Goal: Task Accomplishment & Management: Complete application form

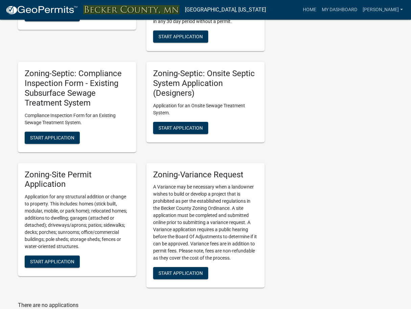
scroll to position [617, 0]
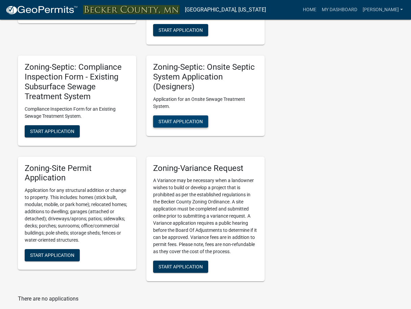
click at [182, 120] on span "Start Application" at bounding box center [181, 120] width 44 height 5
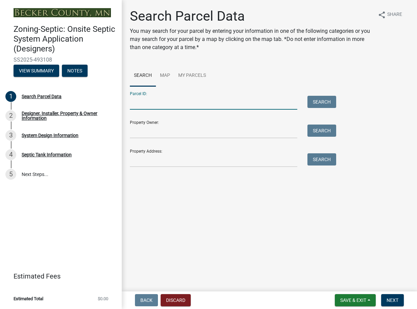
click at [140, 98] on input "Parcel ID:" at bounding box center [213, 103] width 167 height 14
type input "240301000"
click at [311, 103] on button "Search" at bounding box center [321, 102] width 29 height 12
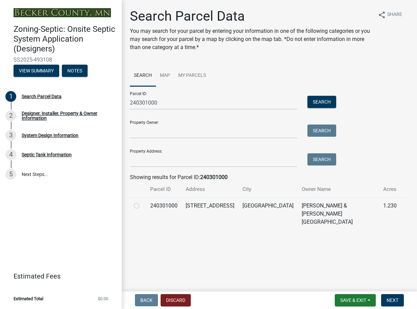
click at [142, 201] on label at bounding box center [142, 201] width 0 height 0
click at [142, 205] on input "radio" at bounding box center [144, 203] width 4 height 4
radio input "true"
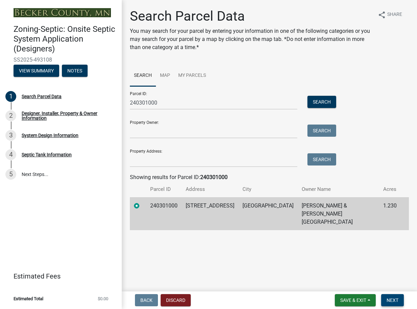
click at [390, 300] on span "Next" at bounding box center [392, 299] width 12 height 5
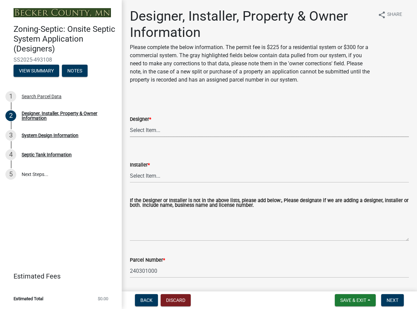
click at [163, 129] on select "Select Item... OTHER – Not listed (please add in next field and we will add to …" at bounding box center [269, 130] width 279 height 14
click at [130, 123] on select "Select Item... OTHER – Not listed (please add in next field and we will add to …" at bounding box center [269, 130] width 279 height 14
select select "ea4d9ee5-24c8-4f89-9eb5-9a661a602ea9"
click at [142, 177] on select "Select Item... OTHER – Not listed (please add in next field and we will add to …" at bounding box center [269, 176] width 279 height 14
click at [140, 166] on label "Installer *" at bounding box center [140, 165] width 20 height 5
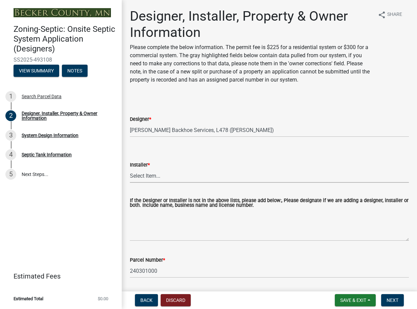
click at [140, 169] on select "Select Item... OTHER – Not listed (please add in next field and we will add to …" at bounding box center [269, 176] width 279 height 14
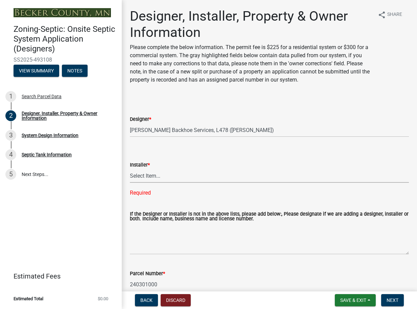
click at [144, 176] on select "Select Item... OTHER – Not listed (please add in next field and we will add to …" at bounding box center [269, 176] width 279 height 14
click at [130, 169] on select "Select Item... OTHER – Not listed (please add in next field and we will add to …" at bounding box center [269, 176] width 279 height 14
select select "7ed9ca25-f467-485e-8a3f-9b15343f81d6"
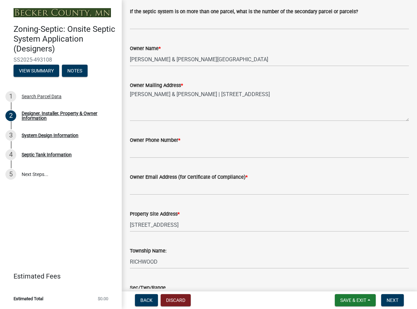
scroll to position [288, 0]
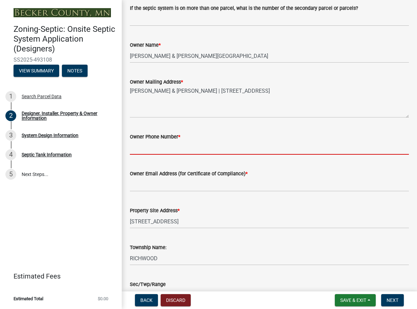
click at [147, 146] on input "Owner Phone Number *" at bounding box center [269, 148] width 279 height 14
type input "[PHONE_NUMBER]"
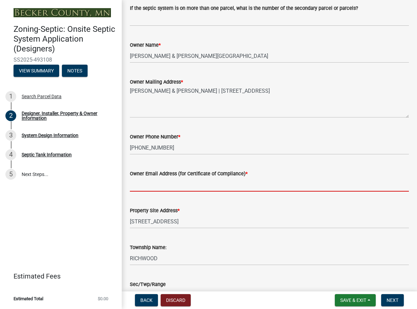
click at [146, 184] on input "Owner Email Address (for Certificate of Compliance) *" at bounding box center [269, 184] width 279 height 14
type input "[EMAIL_ADDRESS][DOMAIN_NAME]"
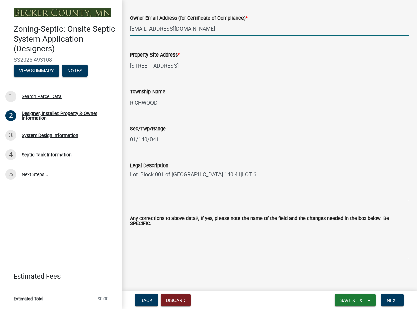
scroll to position [447, 0]
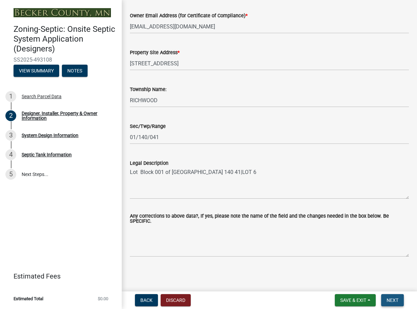
click at [393, 300] on span "Next" at bounding box center [392, 299] width 12 height 5
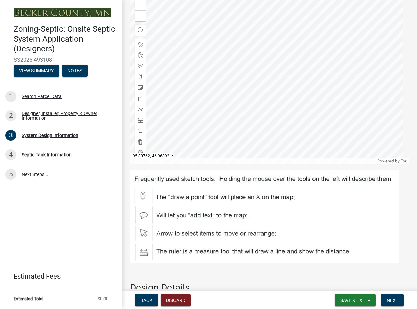
scroll to position [577, 0]
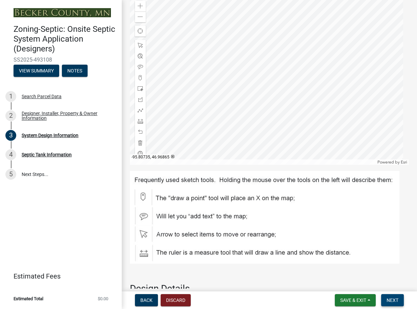
click at [387, 297] on button "Next" at bounding box center [392, 300] width 23 height 12
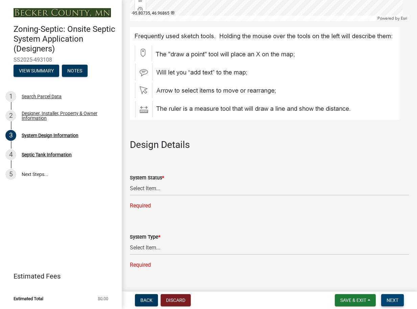
scroll to position [721, 0]
click at [150, 188] on select "Select Item... No Existing System Replacement System Failing System (Cesspool, …" at bounding box center [269, 188] width 279 height 14
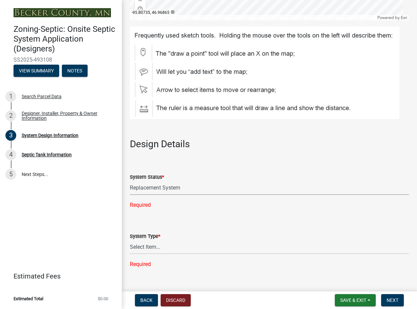
click at [130, 181] on select "Select Item... No Existing System Replacement System Failing System (Cesspool, …" at bounding box center [269, 188] width 279 height 14
select select "8ba21533-2acf-4cc6-95e5-280e4aabd5a3"
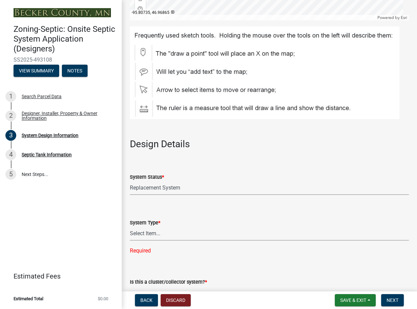
click at [151, 233] on select "Select Item... Type I Type II Type III Type IV Type V" at bounding box center [269, 234] width 279 height 14
click at [130, 227] on select "Select Item... Type I Type II Type III Type IV Type V" at bounding box center [269, 234] width 279 height 14
select select "841e6e1b-3a1e-4ec6-be41-af079aae60a3"
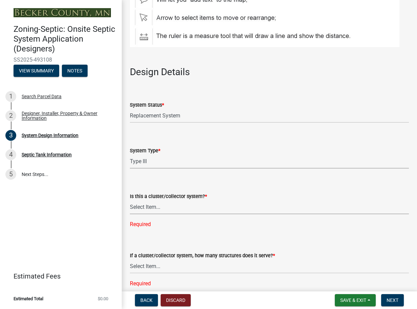
click at [155, 206] on select "Select Item... Yes No" at bounding box center [269, 207] width 279 height 14
click at [130, 200] on select "Select Item... Yes No" at bounding box center [269, 207] width 279 height 14
select select "011fbff4-a41d-4a75-9bd8-71c7e6c69e0d"
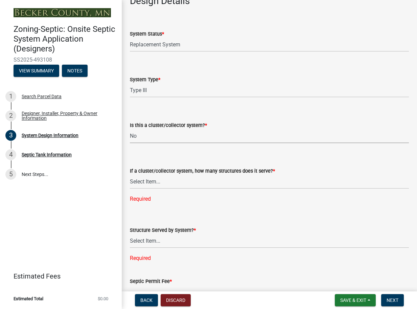
scroll to position [865, 0]
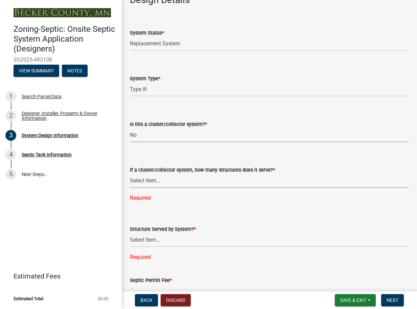
click at [154, 181] on select "Select Item... Not a cluster/collector system 1 2 3 4 5 6 7 8 9 10" at bounding box center [269, 181] width 279 height 14
click at [130, 174] on select "Select Item... Not a cluster/collector system 1 2 3 4 5 6 7 8 9 10" at bounding box center [269, 181] width 279 height 14
select select "85fdfef2-2683-4311-b5d5-5505f6411127"
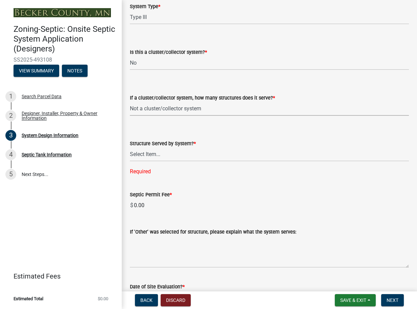
scroll to position [937, 0]
click at [145, 153] on select "Select Item... Commercial Resort Commercial - Non Resort Other Full-Time Dwelli…" at bounding box center [269, 154] width 279 height 14
click at [130, 147] on select "Select Item... Commercial Resort Commercial - Non Resort Other Full-Time Dwelli…" at bounding box center [269, 154] width 279 height 14
select select "d95a9312-c8a1-4ec7-8581-25dbcf440a1f"
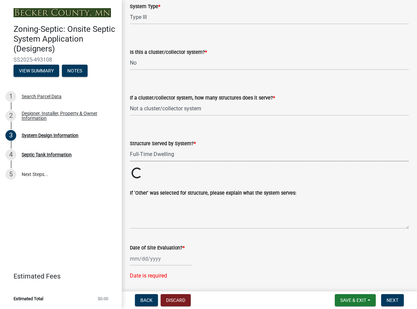
click at [135, 234] on wm-data-entity-input "If 'Other' was selected for structure, please explain what the system serves:" at bounding box center [269, 206] width 279 height 55
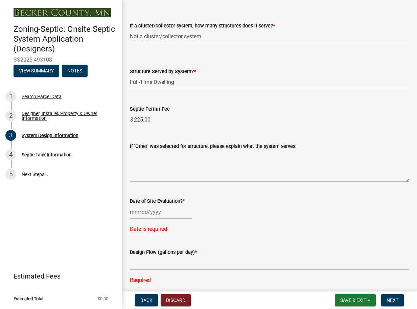
scroll to position [1009, 0]
click at [138, 210] on div at bounding box center [161, 212] width 62 height 14
select select "10"
select select "2025"
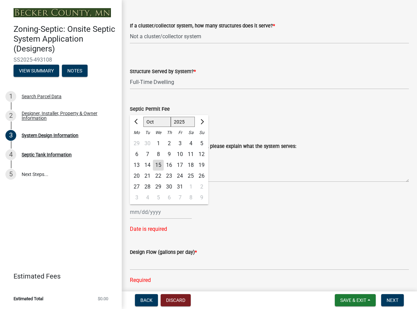
click at [158, 165] on div "15" at bounding box center [158, 165] width 11 height 11
type input "[DATE]"
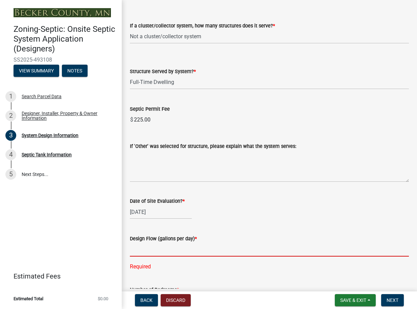
click at [150, 251] on input "text" at bounding box center [269, 249] width 279 height 14
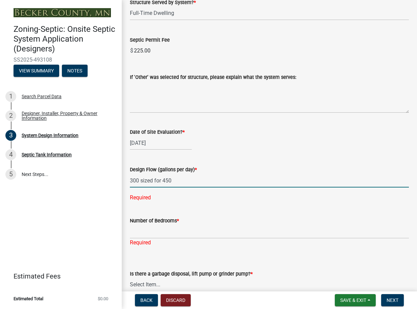
scroll to position [1081, 0]
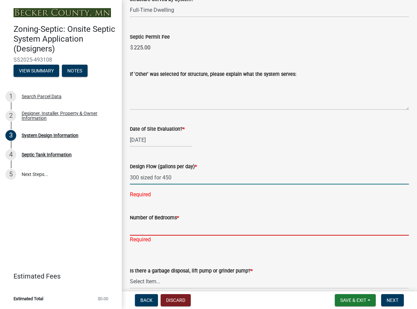
type input "300450"
click at [154, 230] on div "Number of Bedrooms * Required" at bounding box center [269, 224] width 279 height 40
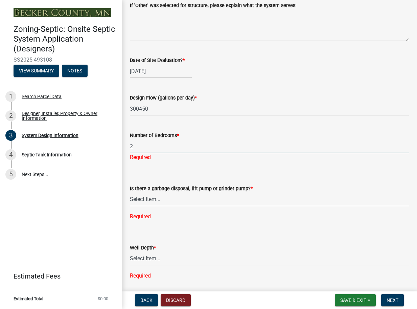
scroll to position [1153, 0]
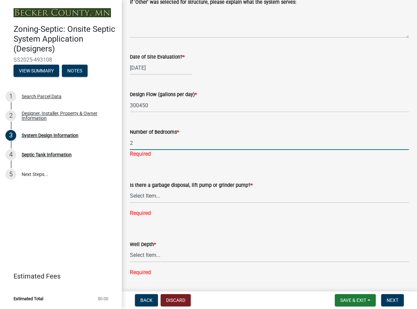
type input "2"
click at [150, 193] on select "Select Item... Yes No" at bounding box center [269, 196] width 279 height 14
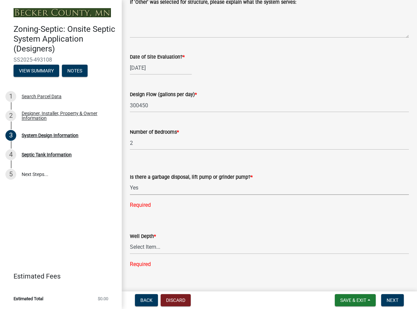
click at [130, 181] on select "Select Item... Yes No" at bounding box center [269, 188] width 279 height 14
select select "1002d2f5-04ee-41f0-9277-2fadb170a736"
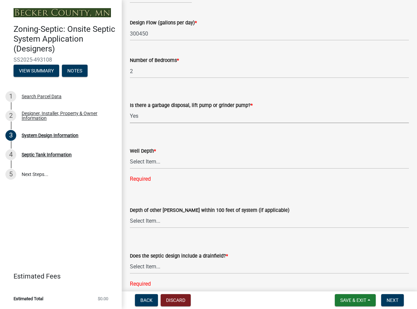
scroll to position [1225, 0]
click at [149, 161] on select "Select Item... Deep Well Shallow Well Well not yet installed - To be drilled No…" at bounding box center [269, 162] width 279 height 14
click at [130, 155] on select "Select Item... Deep Well Shallow Well Well not yet installed - To be drilled No…" at bounding box center [269, 162] width 279 height 14
select select "22f42ee4-8f54-4ffd-840f-b13e29e3d3ac"
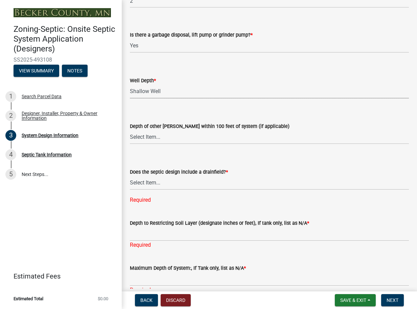
scroll to position [1297, 0]
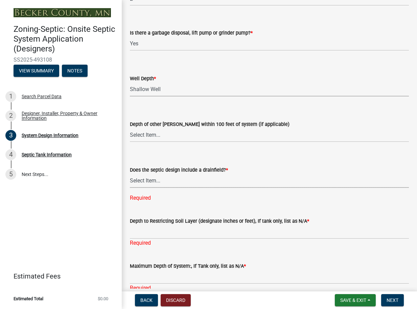
click at [152, 181] on select "Select Item... Yes No Existing - COC must by submitted" at bounding box center [269, 181] width 279 height 14
click at [130, 174] on select "Select Item... Yes No Existing - COC must by submitted" at bounding box center [269, 181] width 279 height 14
select select "a0c59fcd-b61c-4c3a-90a8-e70849750c47"
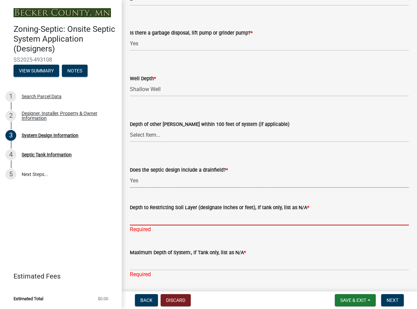
click at [144, 222] on input "Depth to Restricting Soil Layer (designate inches or feet), If tank only, list …" at bounding box center [269, 218] width 279 height 14
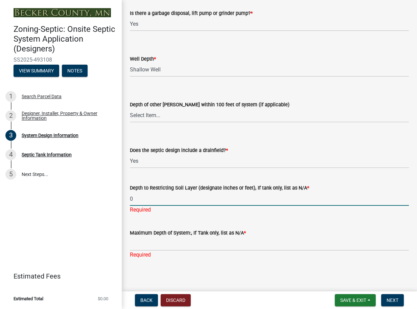
scroll to position [1319, 0]
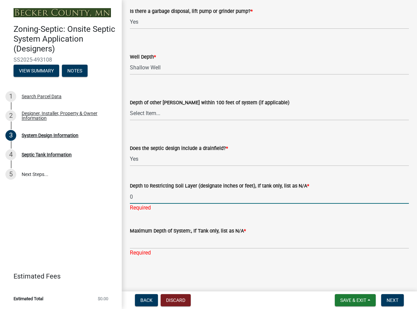
type input "0"
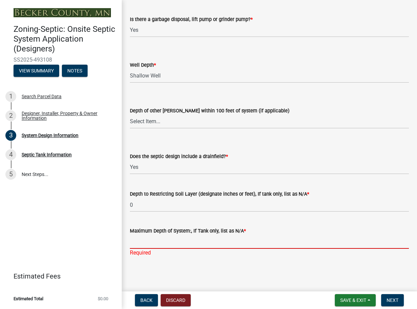
click at [144, 244] on input "Maximum Depth of System:, If Tank only, list as N/A *" at bounding box center [269, 242] width 279 height 14
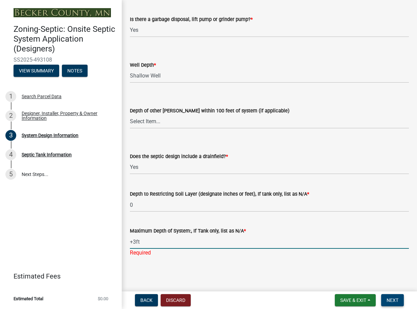
type input "+3ft"
click at [393, 300] on span "Next" at bounding box center [392, 299] width 12 height 5
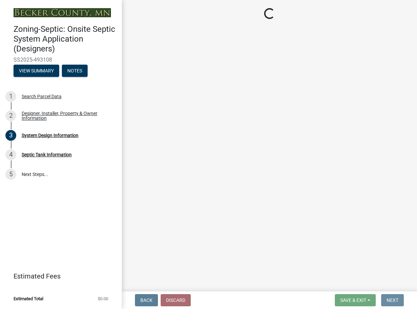
scroll to position [0, 0]
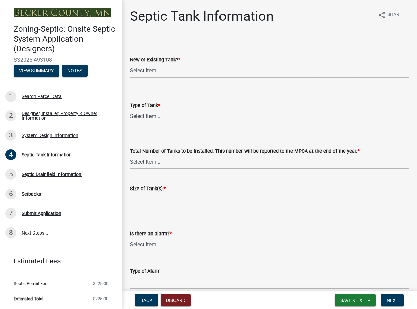
click at [137, 70] on select "Select Item... New Existing Both -New and Existing Tank" at bounding box center [269, 71] width 279 height 14
click at [130, 64] on select "Select Item... New Existing Both -New and Existing Tank" at bounding box center [269, 71] width 279 height 14
select select "f9fbe67c-c1cf-4a63-8ad4-799ce56b7f21"
click at [148, 114] on select "Select Item... Single Septic Tank Compartmented Tank Single Tank plus Compartme…" at bounding box center [269, 116] width 279 height 14
click at [130, 109] on select "Select Item... Single Septic Tank Compartmented Tank Single Tank plus Compartme…" at bounding box center [269, 116] width 279 height 14
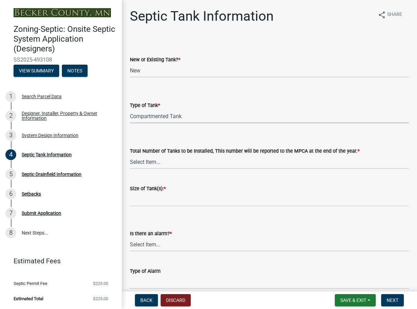
select select "8af00ff6-ccdf-43a1-aa9f-9d195177e029"
click at [146, 162] on select "Select Item... 0 1 2 3 4" at bounding box center [269, 162] width 279 height 14
click at [130, 155] on select "Select Item... 0 1 2 3 4" at bounding box center [269, 162] width 279 height 14
select select "e0ee17af-48b7-4b92-9885-812dbb1428e7"
click at [134, 197] on input "Size of Tank(s): *" at bounding box center [269, 199] width 279 height 14
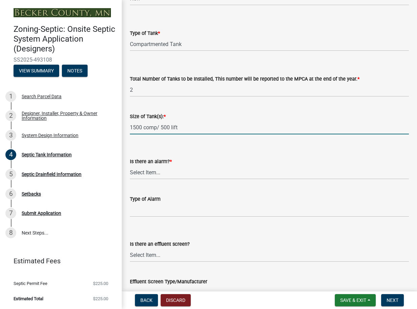
scroll to position [72, 0]
type input "1500 comp/ 500 lift"
click at [145, 172] on select "Select Item... Yes No" at bounding box center [269, 172] width 279 height 14
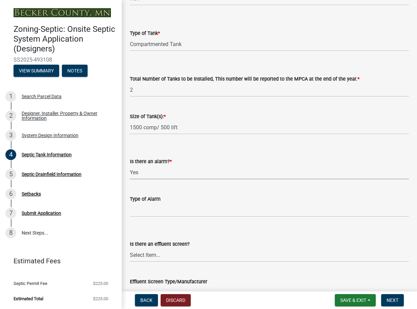
click at [130, 165] on select "Select Item... Yes No" at bounding box center [269, 172] width 279 height 14
select select "c84d9e4c-2287-4d2e-9ef7-9874a7456ee3"
click at [139, 209] on input "Type of Alarm" at bounding box center [269, 210] width 279 height 14
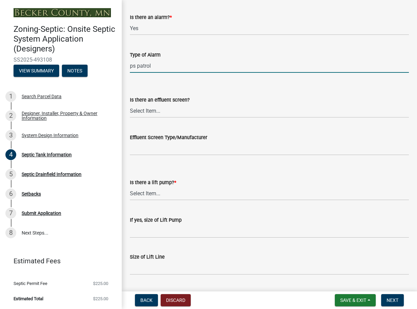
scroll to position [216, 0]
type input "ps patrol"
click at [148, 193] on select "Select Item... Yes No" at bounding box center [269, 193] width 279 height 14
click at [130, 186] on select "Select Item... Yes No" at bounding box center [269, 193] width 279 height 14
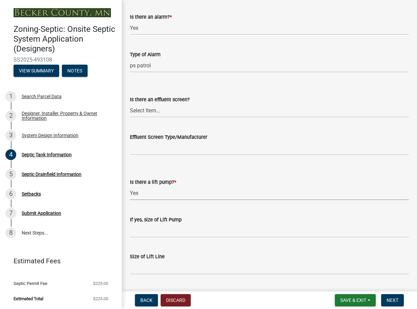
select select "7b57e397-6881-49c8-9b87-e40bdbeb8239"
click at [147, 228] on input "If yes, size of Lift Pump" at bounding box center [269, 230] width 279 height 14
type input "1/2 hp"
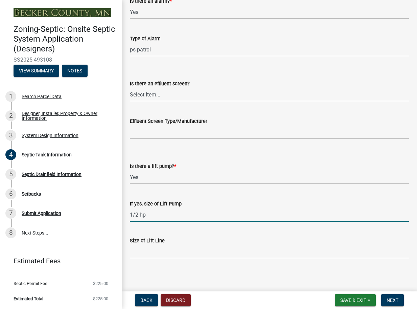
scroll to position [234, 0]
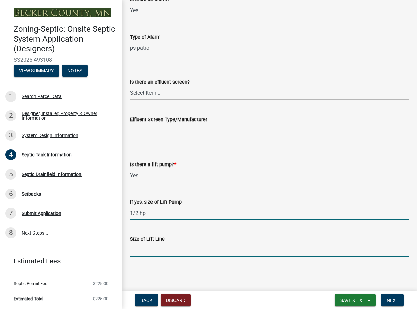
click at [144, 249] on input "Size of Lift Line" at bounding box center [269, 250] width 279 height 14
type input "2""
click at [395, 300] on span "Next" at bounding box center [392, 299] width 12 height 5
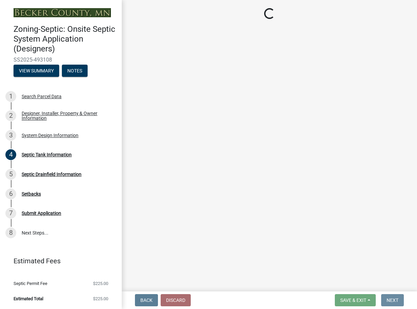
scroll to position [0, 0]
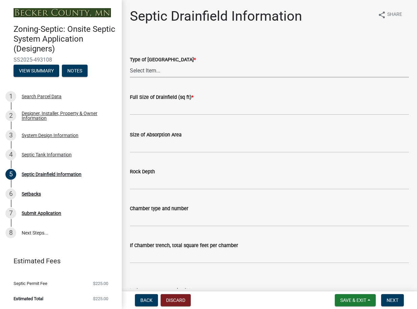
drag, startPoint x: 139, startPoint y: 71, endPoint x: 141, endPoint y: 78, distance: 8.0
click at [139, 71] on select "Select Item... Chamber Trench Rock Trench Gravelless Mound Pressure Bed Seepage…" at bounding box center [269, 71] width 279 height 14
click at [130, 64] on select "Select Item... Chamber Trench Rock Trench Gravelless Mound Pressure Bed Seepage…" at bounding box center [269, 71] width 279 height 14
select select "757b77d3-357c-421c-8450-4fc78db4eecb"
click at [147, 108] on input "text" at bounding box center [269, 108] width 279 height 14
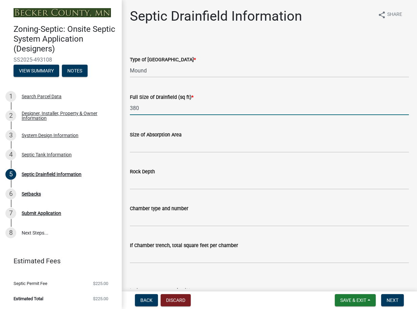
click at [178, 105] on input "380" at bounding box center [269, 108] width 279 height 14
type input "380"
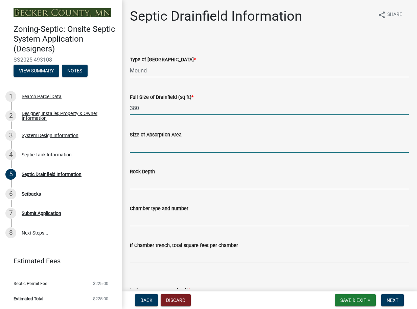
click at [141, 147] on input "Size of Absorption Area" at bounding box center [269, 146] width 279 height 14
type input "380"
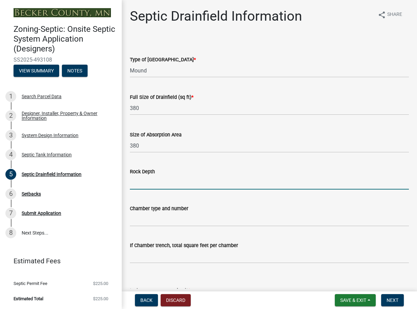
click at [135, 184] on input "Rock Depth" at bounding box center [269, 182] width 279 height 14
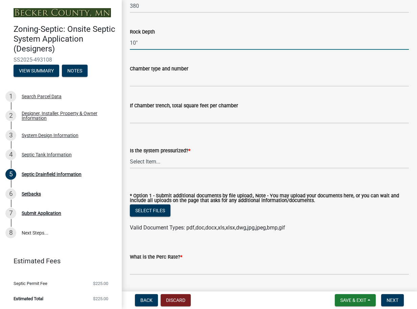
scroll to position [144, 0]
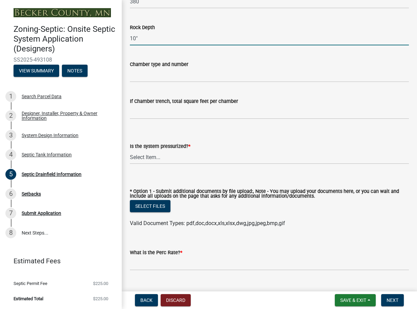
type input "10""
click at [143, 156] on select "Select Item... Yes No" at bounding box center [269, 157] width 279 height 14
click at [130, 150] on select "Select Item... Yes No" at bounding box center [269, 157] width 279 height 14
select select "366d546d-8bc3-42fb-bca7-8a9455861f61"
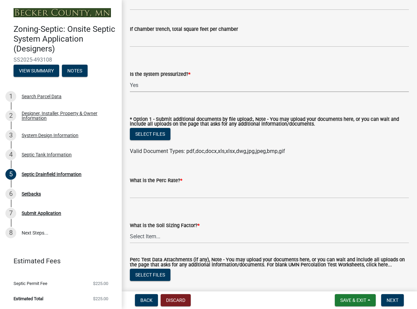
scroll to position [216, 0]
click at [161, 181] on label "What is the Perc Rate? *" at bounding box center [156, 180] width 52 height 5
click at [161, 184] on input "What is the Perc Rate? *" at bounding box center [269, 191] width 279 height 14
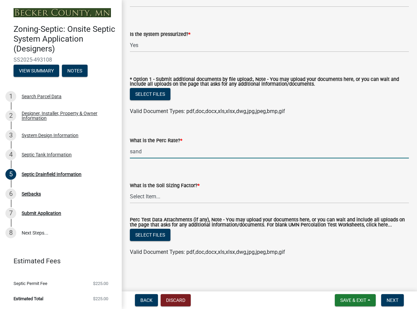
scroll to position [257, 0]
type input "sand"
click at [152, 195] on select "Select Item... 0.00 0.24 0.45 0.50 0.60 0.78 .83 1.27 1.67" at bounding box center [269, 196] width 279 height 14
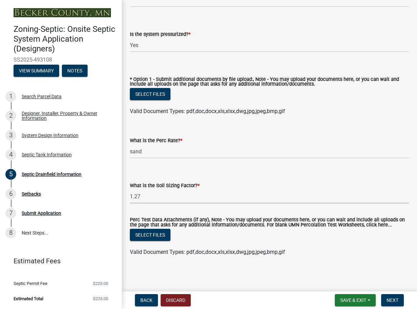
click at [130, 189] on select "Select Item... 0.00 0.24 0.45 0.50 0.60 0.78 .83 1.27 1.67" at bounding box center [269, 196] width 279 height 14
select select "52684610-3c7f-46a6-906a-038873286f5a"
click at [385, 302] on button "Next" at bounding box center [392, 300] width 23 height 12
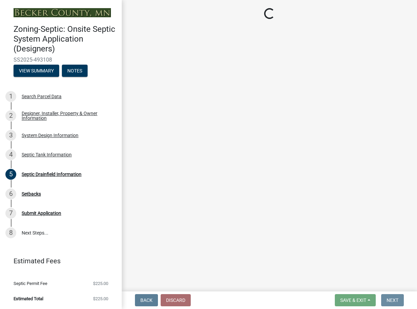
scroll to position [0, 0]
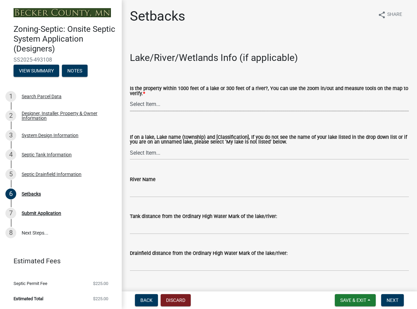
click at [141, 103] on select "Select Item... Yes No" at bounding box center [269, 104] width 279 height 14
click at [130, 97] on select "Select Item... Yes No" at bounding box center [269, 104] width 279 height 14
select select "c245ec0d-8d6f-4710-ab2b-b3aa70611708"
click at [146, 153] on select "Select Item... [GEOGRAPHIC_DATA] is not listed below [GEOGRAPHIC_DATA] ([GEOGRA…" at bounding box center [269, 153] width 279 height 14
click at [130, 146] on select "Select Item... [GEOGRAPHIC_DATA] is not listed below [GEOGRAPHIC_DATA] ([GEOGRA…" at bounding box center [269, 153] width 279 height 14
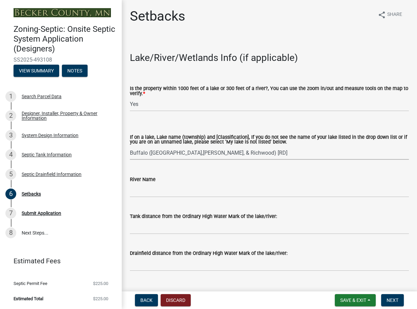
select select "ac522fff-cefe-48d4-87bd-c0886e8e40f0"
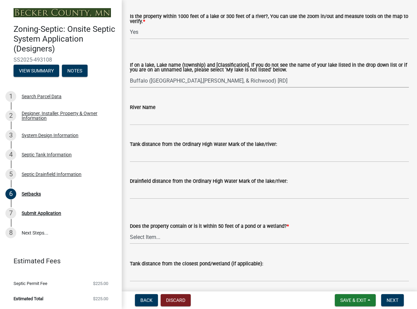
scroll to position [72, 0]
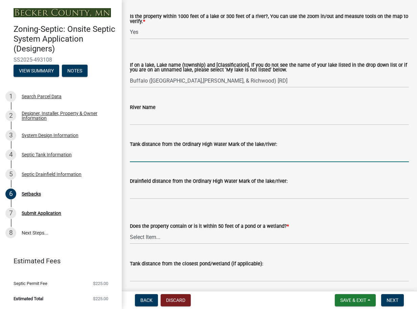
click at [144, 155] on input "Tank distance from the Ordinary High Water Mark of the lake/river:" at bounding box center [269, 155] width 279 height 14
type input "100 ft+"
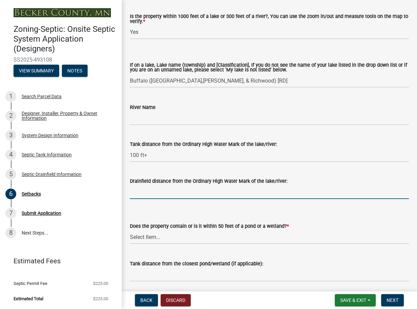
click at [148, 192] on input "Drainfield distance from the Ordinary High Water Mark of the lake/river:" at bounding box center [269, 192] width 279 height 14
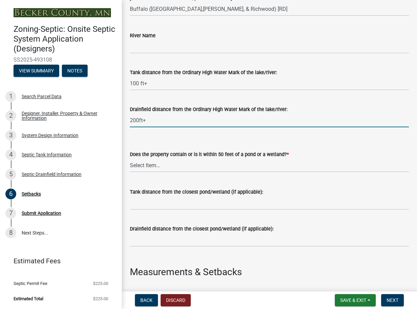
scroll to position [144, 0]
type input "200ft+"
click at [155, 166] on select "Select Item... Yes No" at bounding box center [269, 165] width 279 height 14
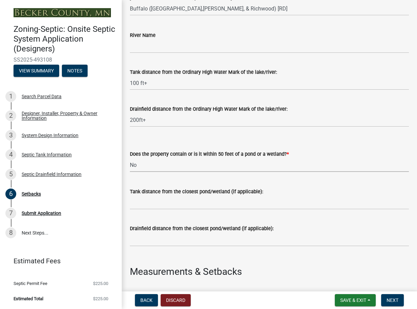
click at [130, 159] on select "Select Item... Yes No" at bounding box center [269, 165] width 279 height 14
select select "23044af5-43bb-4cf5-8aef-2716db2ce5fc"
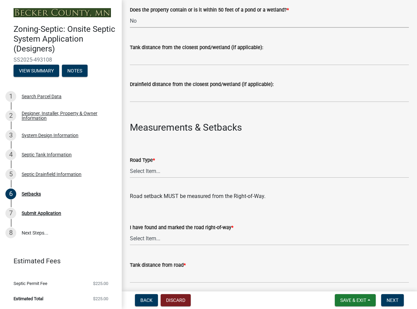
scroll to position [288, 0]
click at [150, 171] on select "Select Item... State County Public / Township Private Easement [GEOGRAPHIC_DATA]" at bounding box center [269, 171] width 279 height 14
click at [130, 164] on select "Select Item... State County Public / Township Private Easement [GEOGRAPHIC_DATA]" at bounding box center [269, 171] width 279 height 14
select select "21af9b93-f494-48c6-91ae-235d36c6c939"
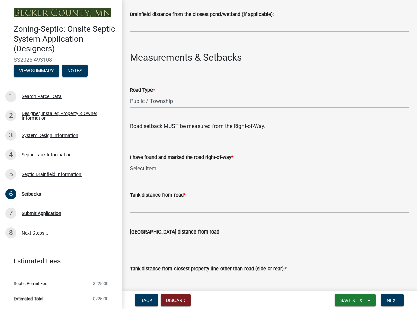
scroll to position [360, 0]
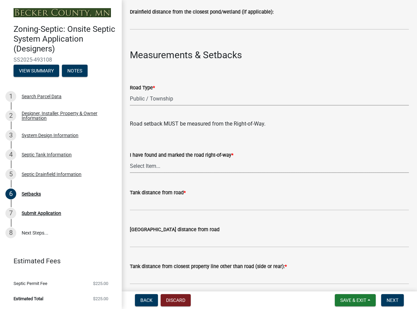
click at [156, 167] on select "Select Item... Yes No" at bounding box center [269, 166] width 279 height 14
click at [130, 160] on select "Select Item... Yes No" at bounding box center [269, 166] width 279 height 14
select select "a3ce498e-f8b1-44e2-889e-c4968ac74b5a"
click at [149, 193] on label "Tank distance from road *" at bounding box center [158, 192] width 56 height 5
click at [149, 196] on input "Tank distance from road *" at bounding box center [269, 203] width 279 height 14
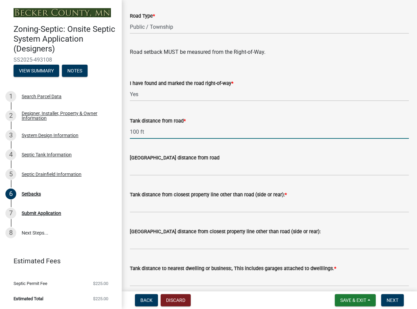
scroll to position [432, 0]
type input "100 ft"
click at [134, 167] on input "[GEOGRAPHIC_DATA] distance from road" at bounding box center [269, 168] width 279 height 14
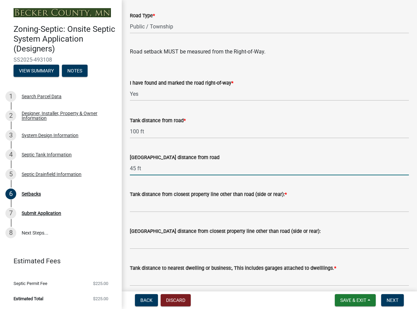
type input "45 ft"
click at [187, 194] on label "Tank distance from closest property line other than road (side or rear): *" at bounding box center [208, 194] width 157 height 5
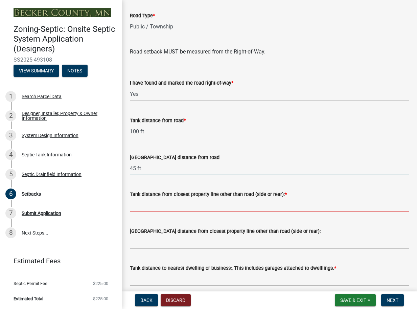
click at [187, 198] on input "Tank distance from closest property line other than road (side or rear): *" at bounding box center [269, 205] width 279 height 14
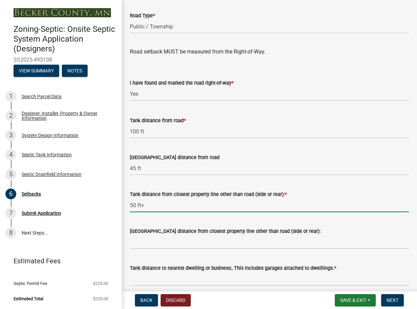
type input "50 ft+"
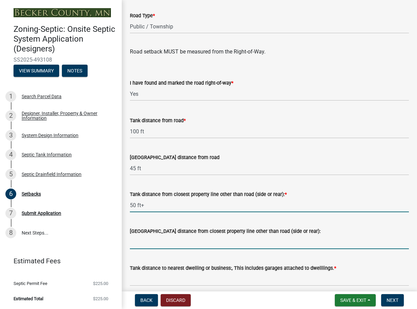
click at [138, 240] on input "[GEOGRAPHIC_DATA] distance from closest property line other than road (side or …" at bounding box center [269, 242] width 279 height 14
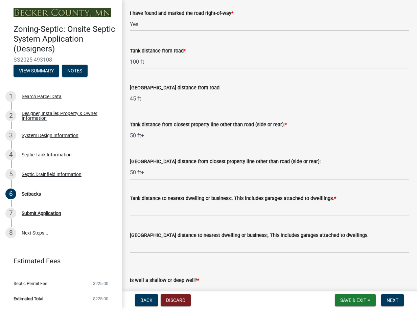
scroll to position [504, 0]
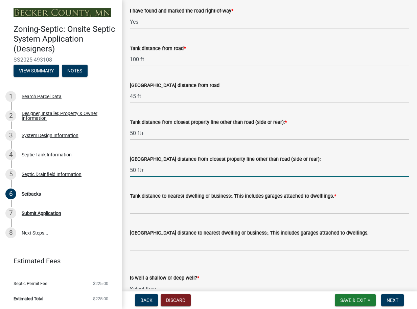
type input "50 ft+"
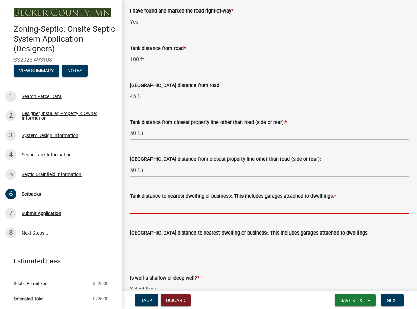
click at [151, 205] on input "Tank distance to nearest dwelling or business:, This includes garages attached …" at bounding box center [269, 207] width 279 height 14
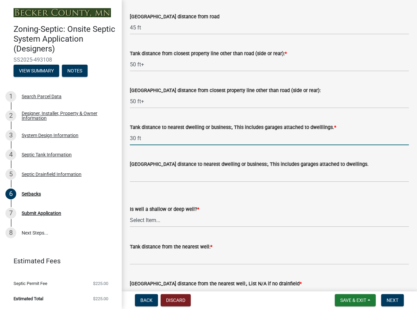
scroll to position [576, 0]
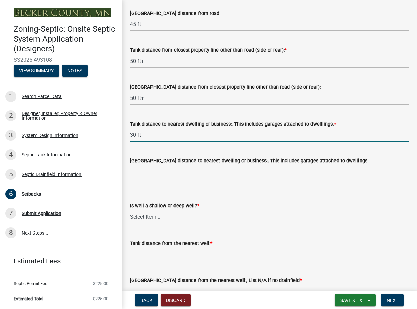
type input "30 ft"
click at [149, 218] on select "Select Item... Deep Well Shallow Well No Well - Connected or to be connected to…" at bounding box center [269, 217] width 279 height 14
click at [130, 210] on select "Select Item... Deep Well Shallow Well No Well - Connected or to be connected to…" at bounding box center [269, 217] width 279 height 14
select select "8966ff84-7900-44dd-b964-2f68cb12997f"
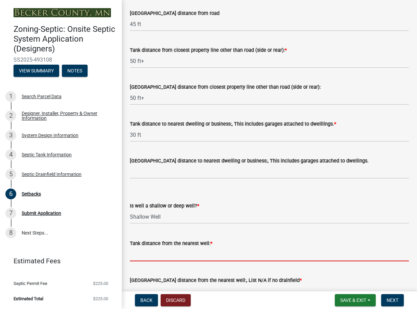
click at [148, 256] on input "Tank distance from the nearest well: *" at bounding box center [269, 254] width 279 height 14
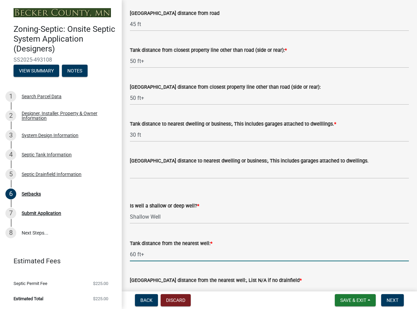
scroll to position [618, 0]
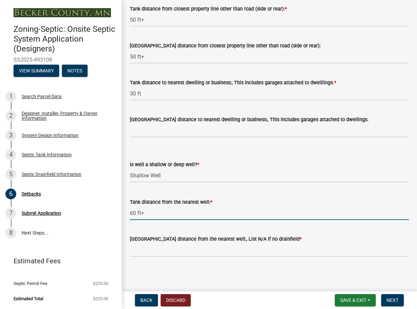
type input "60 ft+"
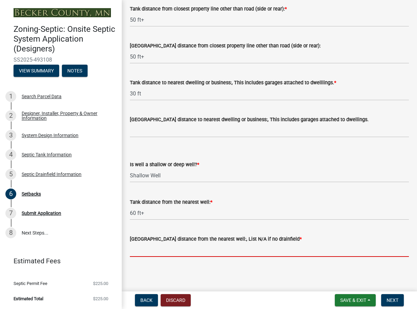
click at [144, 249] on input "[GEOGRAPHIC_DATA] distance from the nearest well:, List N/A if no drainfield *" at bounding box center [269, 250] width 279 height 14
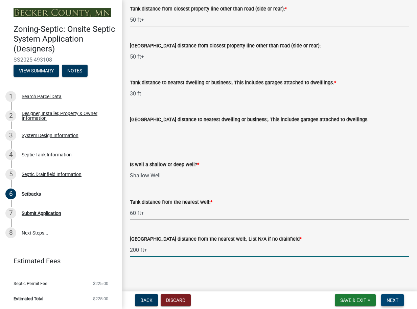
type input "200 ft+"
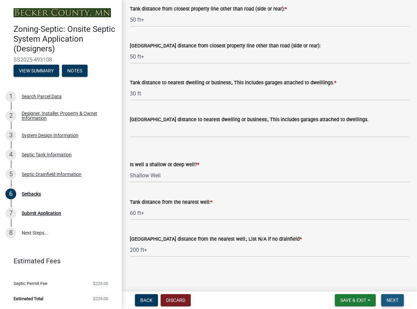
click at [395, 301] on span "Next" at bounding box center [392, 299] width 12 height 5
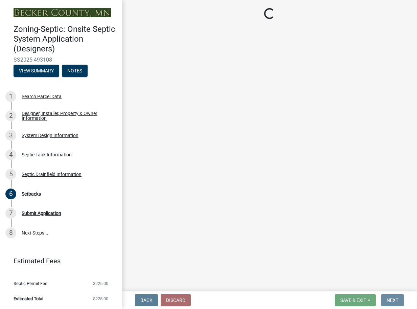
scroll to position [0, 0]
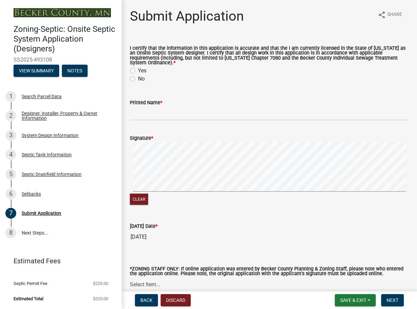
click at [138, 71] on label "Yes" at bounding box center [142, 71] width 8 height 8
click at [138, 71] on input "Yes" at bounding box center [140, 69] width 4 height 4
radio input "true"
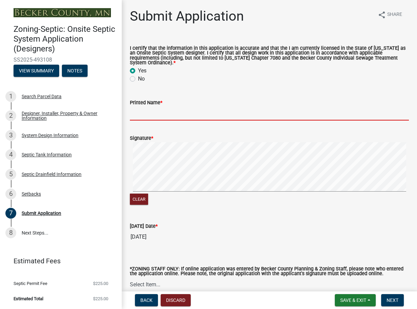
click at [145, 114] on input "Printed Name *" at bounding box center [269, 113] width 279 height 14
type input "[PERSON_NAME]"
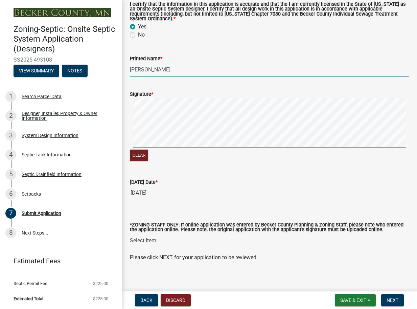
scroll to position [49, 0]
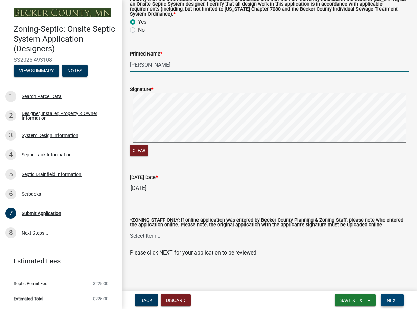
click at [387, 298] on span "Next" at bounding box center [392, 299] width 12 height 5
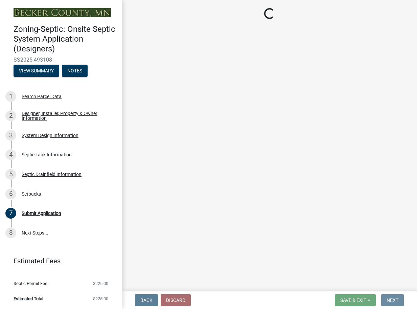
scroll to position [0, 0]
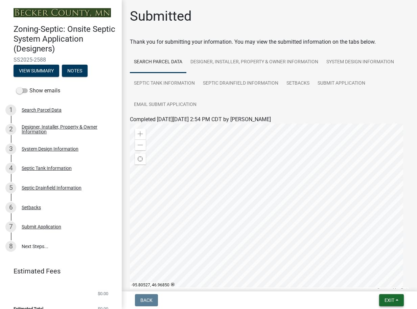
click at [387, 300] on span "Exit" at bounding box center [389, 299] width 10 height 5
click at [370, 283] on button "Save & Exit" at bounding box center [377, 282] width 54 height 16
